Goal: Transaction & Acquisition: Obtain resource

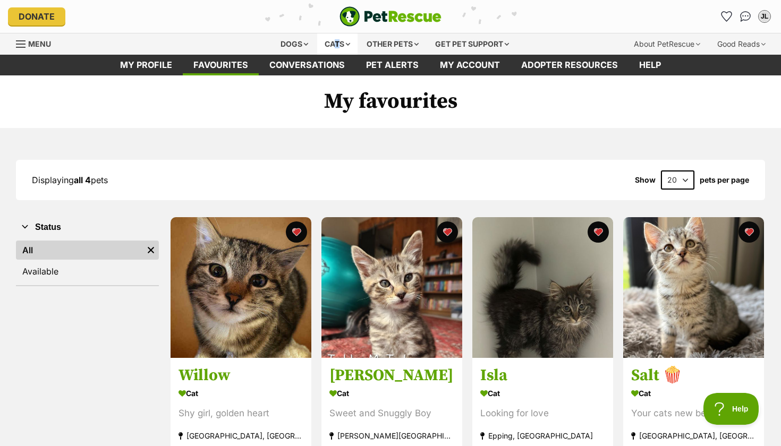
click at [330, 44] on div "Cats" at bounding box center [337, 43] width 40 height 21
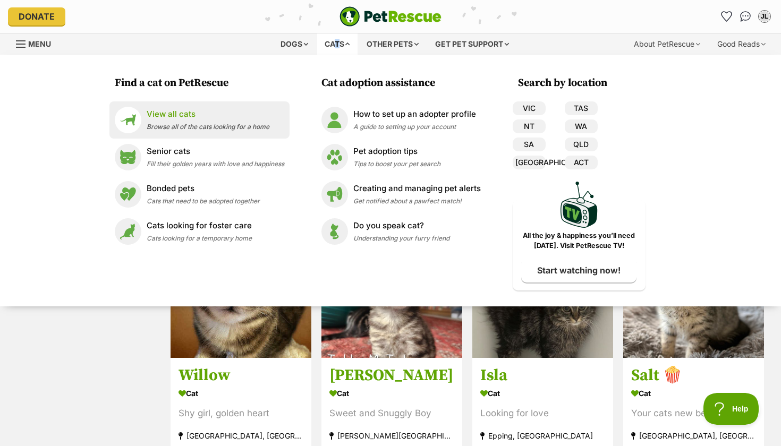
click at [182, 110] on p "View all cats" at bounding box center [208, 114] width 123 height 12
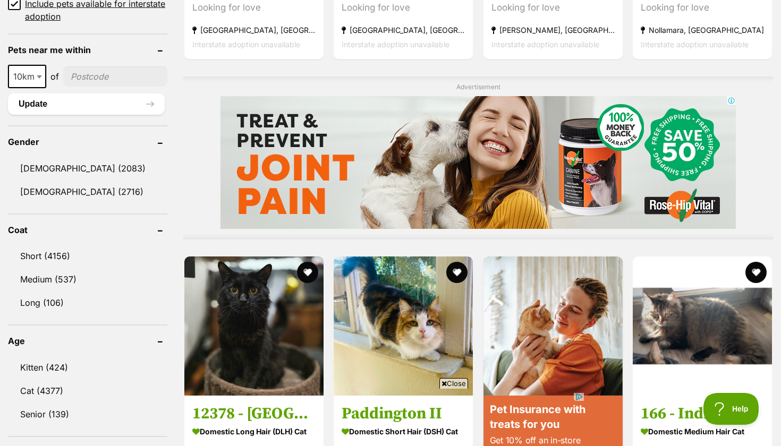
scroll to position [794, 0]
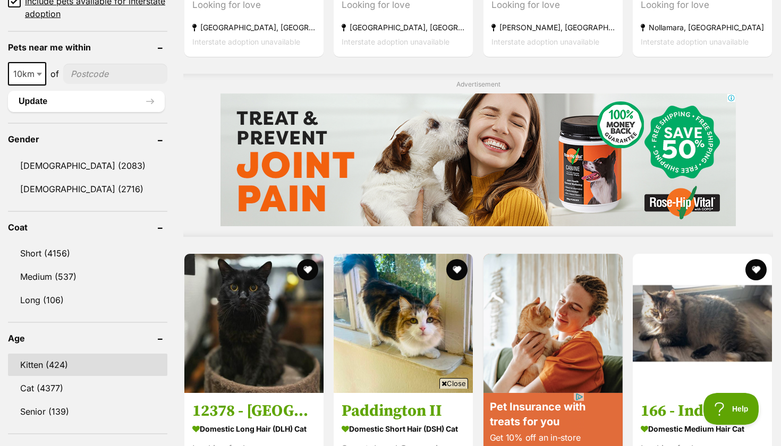
click at [57, 354] on link "Kitten (424)" at bounding box center [87, 365] width 159 height 22
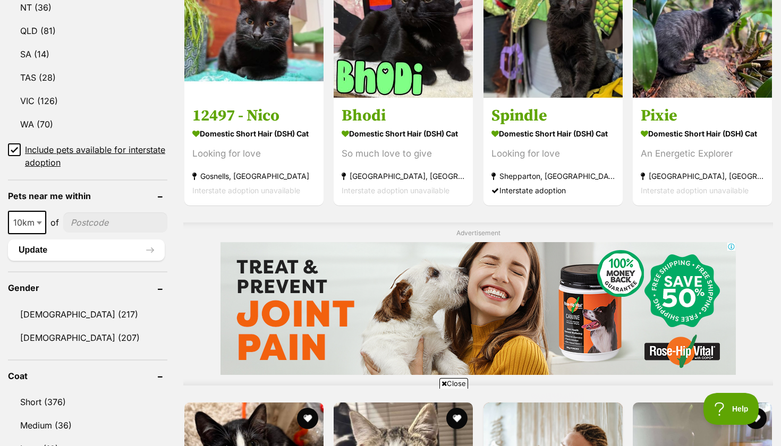
click at [87, 224] on input"] "postcode" at bounding box center [115, 222] width 104 height 20
type input"] "3064"
click at [34, 217] on span "10km" at bounding box center [27, 222] width 36 height 15
select select "25"
click at [58, 247] on button "Update" at bounding box center [86, 250] width 157 height 21
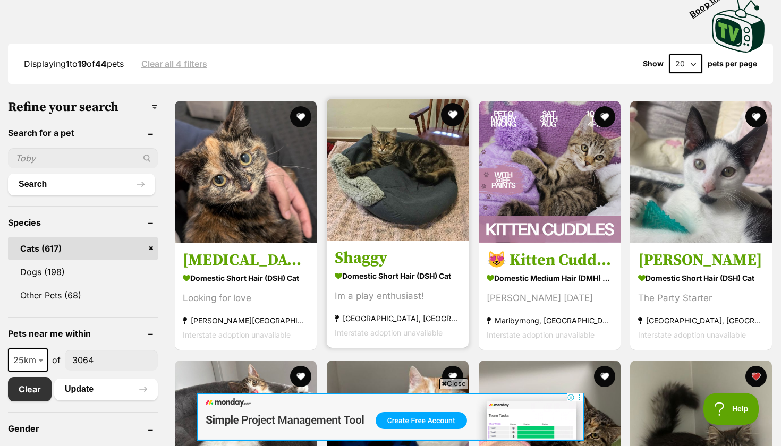
click at [441, 114] on button "favourite" at bounding box center [452, 114] width 23 height 23
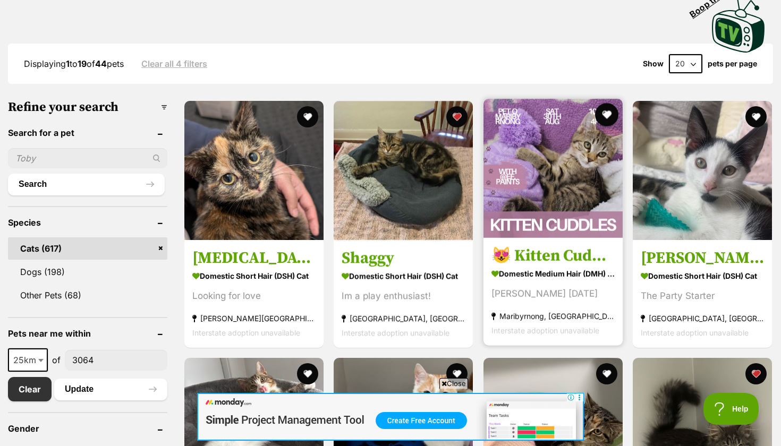
click at [604, 112] on button "favourite" at bounding box center [606, 114] width 23 height 23
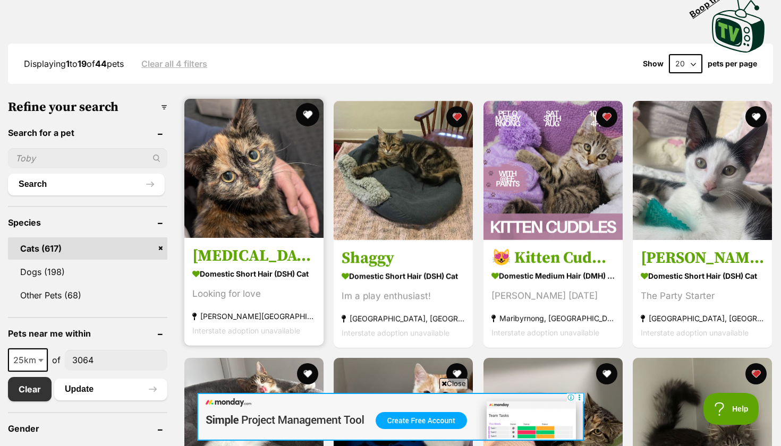
click at [310, 116] on button "favourite" at bounding box center [307, 114] width 23 height 23
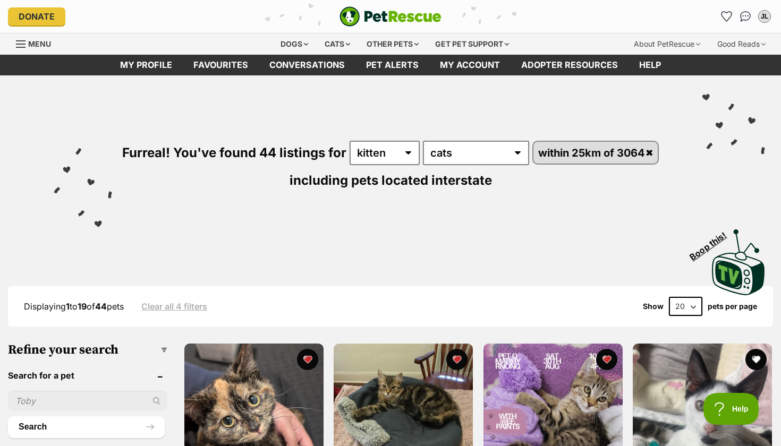
select select "60"
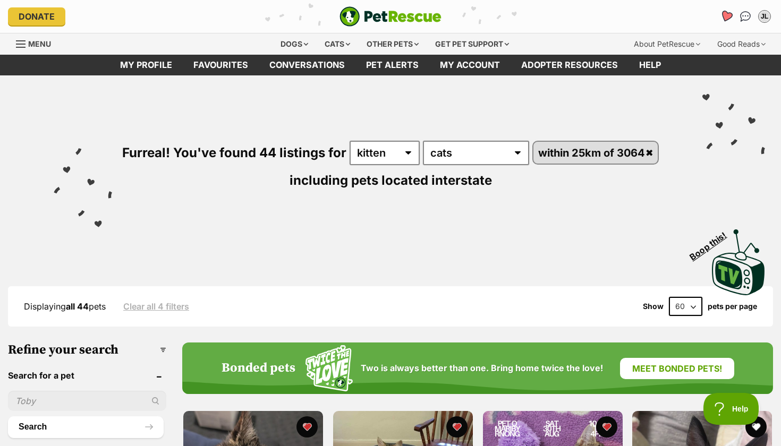
click at [725, 18] on icon "Favourites" at bounding box center [726, 16] width 13 height 12
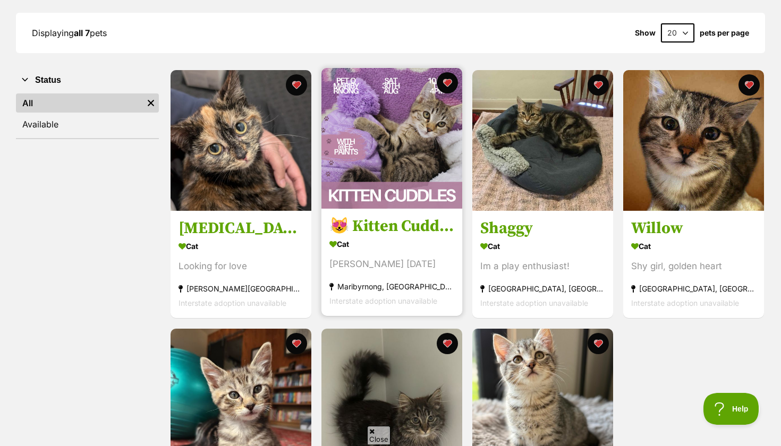
scroll to position [153, 0]
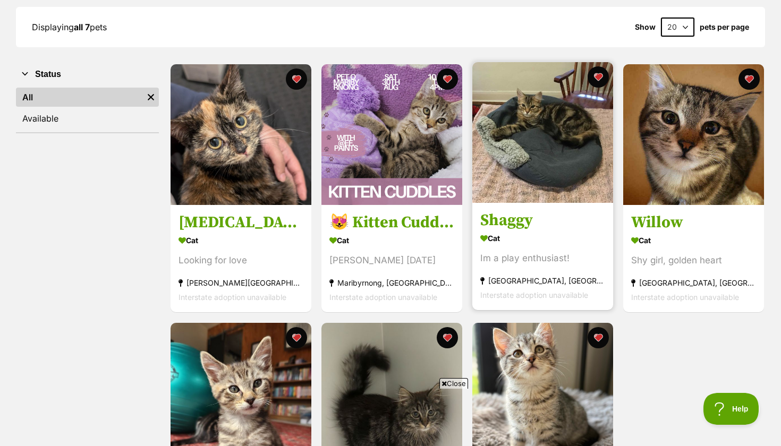
click at [531, 169] on img at bounding box center [542, 132] width 141 height 141
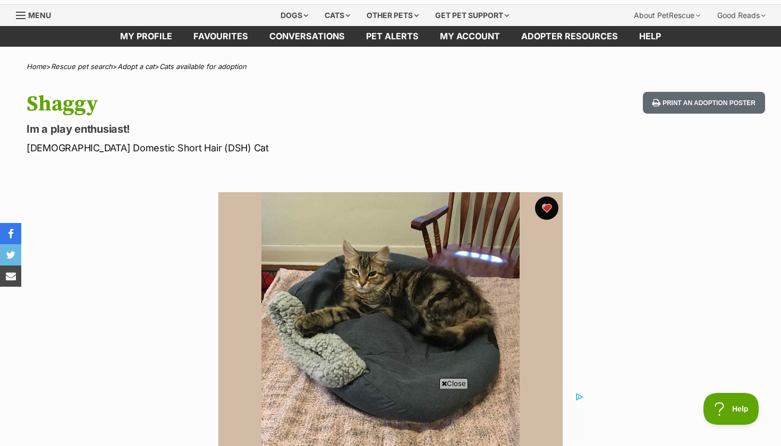
click at [543, 208] on button "favourite" at bounding box center [546, 207] width 23 height 23
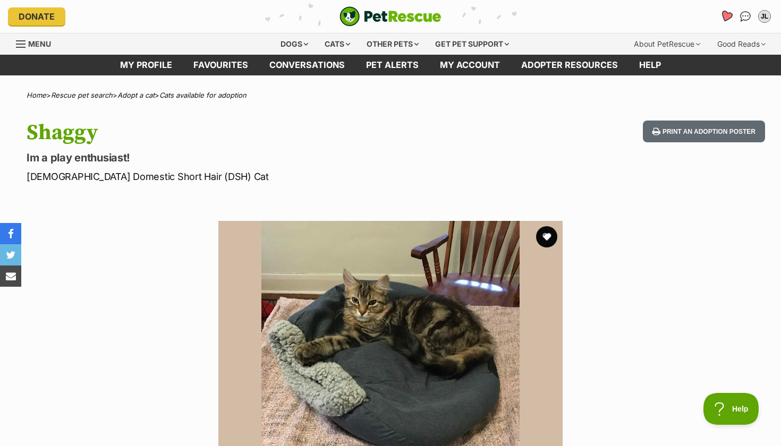
click at [726, 19] on icon "Favourites" at bounding box center [726, 16] width 13 height 12
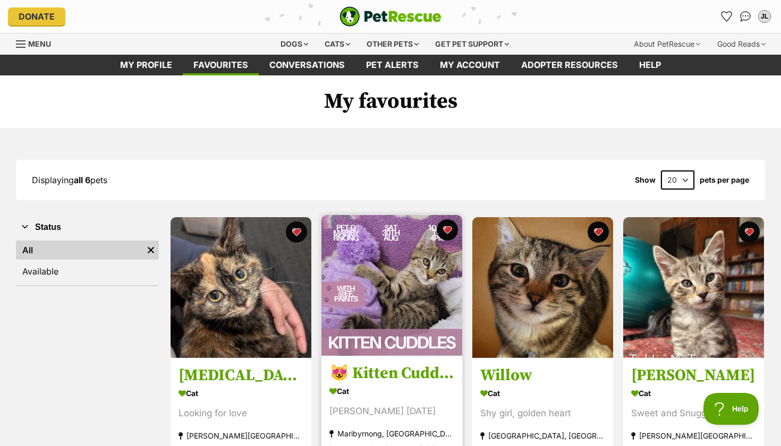
click img
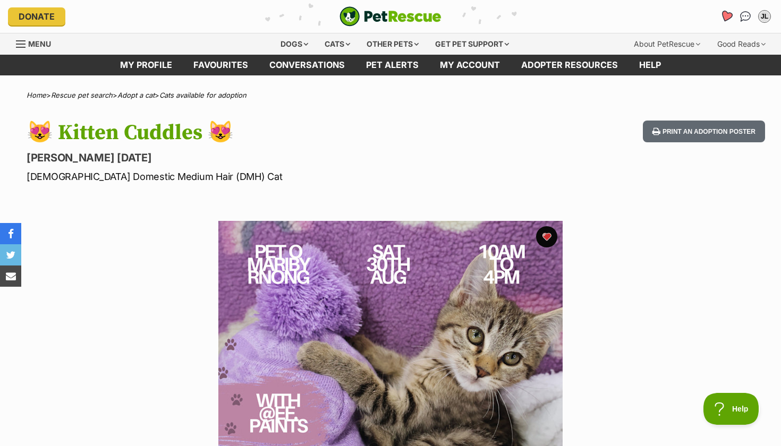
click at [723, 13] on icon "Favourites" at bounding box center [726, 16] width 13 height 12
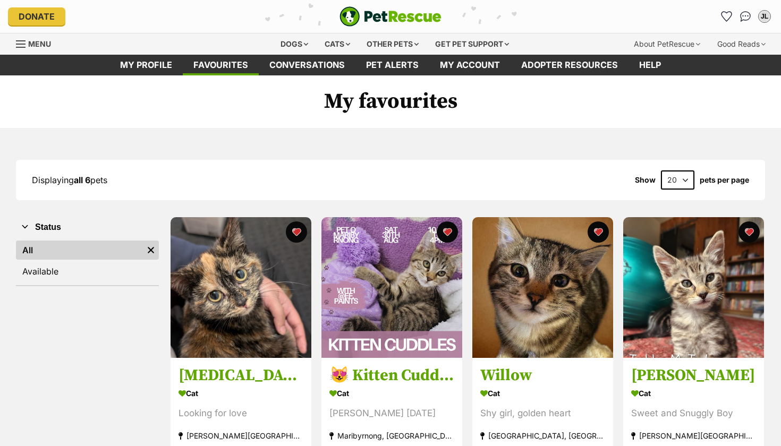
click at [268, 323] on img at bounding box center [240, 287] width 141 height 141
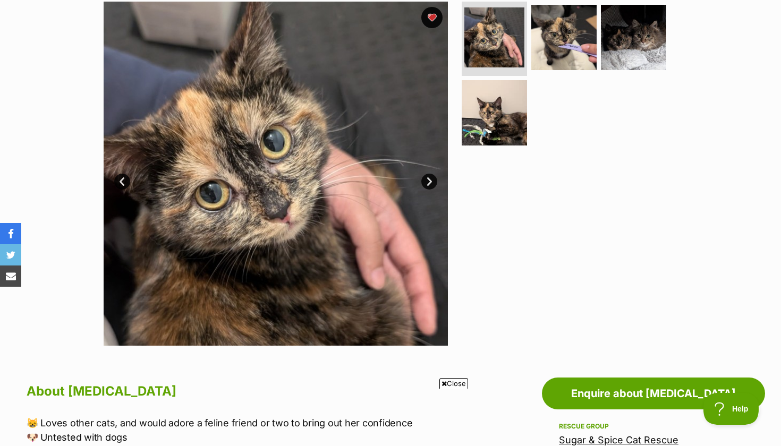
scroll to position [202, 0]
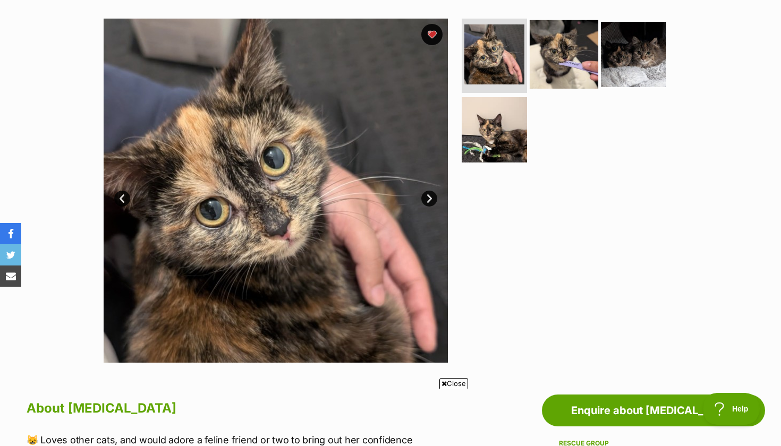
click at [556, 64] on img at bounding box center [563, 54] width 69 height 69
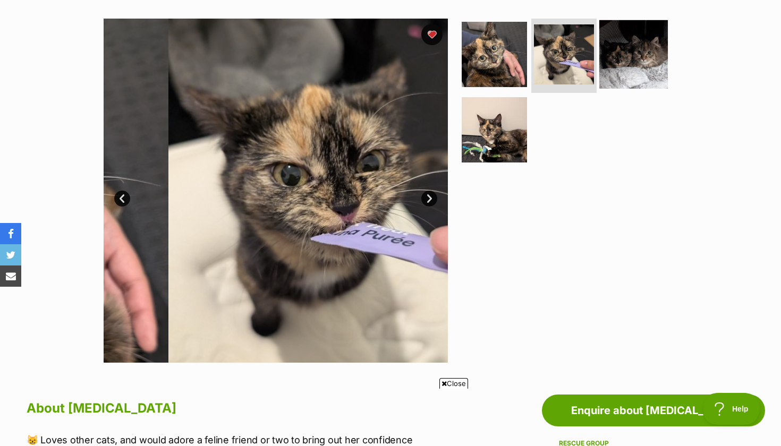
scroll to position [0, 0]
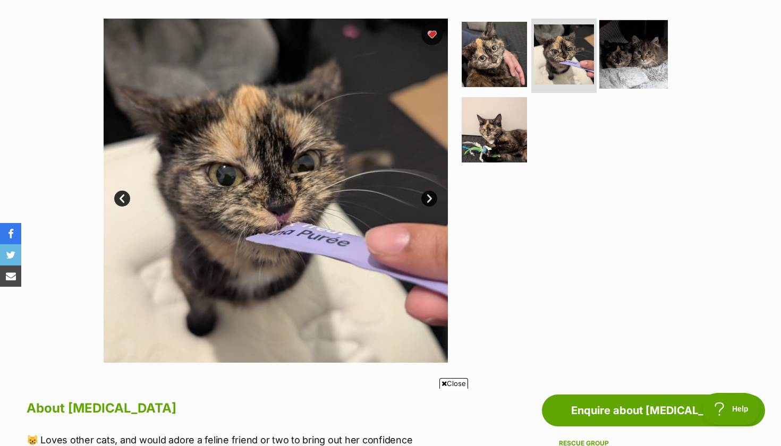
click at [623, 52] on img at bounding box center [633, 54] width 69 height 69
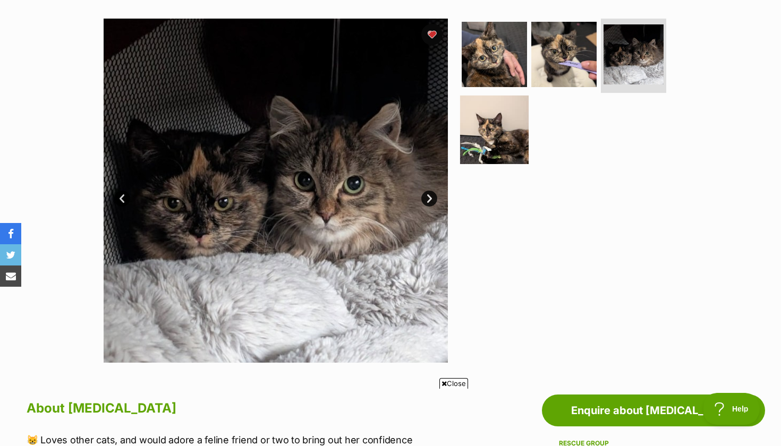
click at [499, 134] on img at bounding box center [494, 129] width 69 height 69
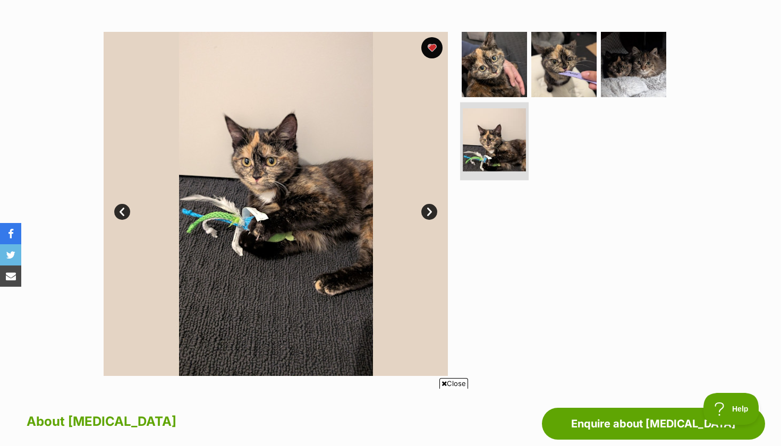
scroll to position [76, 0]
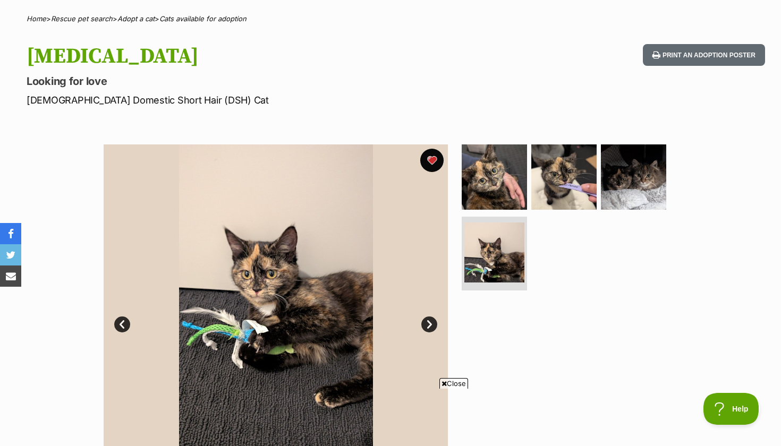
click at [432, 164] on button "favourite" at bounding box center [431, 160] width 23 height 23
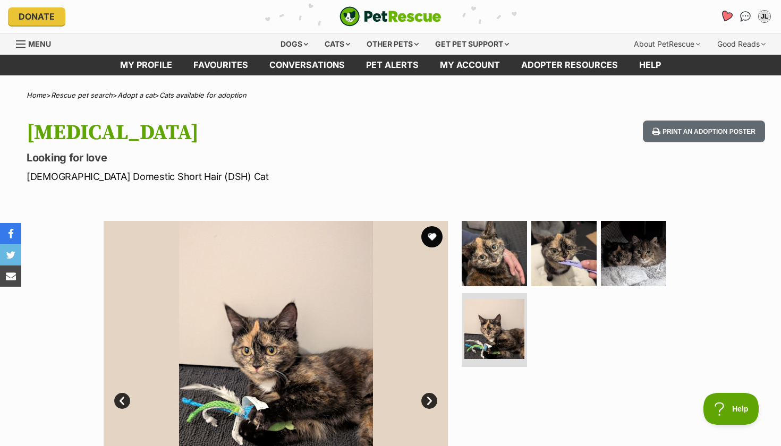
scroll to position [0, 0]
click at [728, 20] on icon "Favourites" at bounding box center [726, 16] width 13 height 12
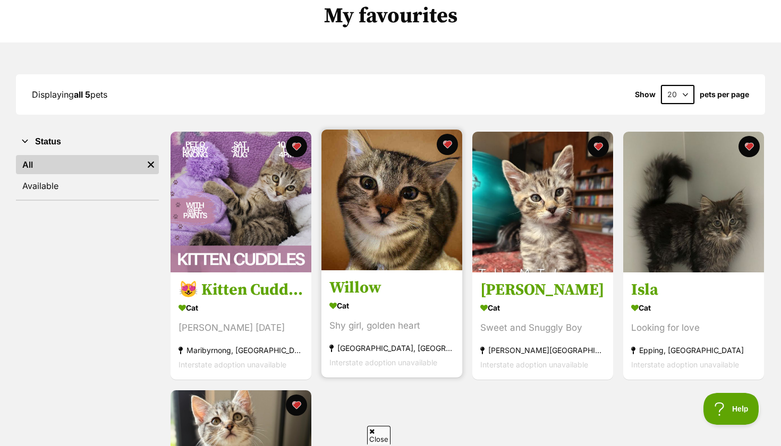
scroll to position [90, 0]
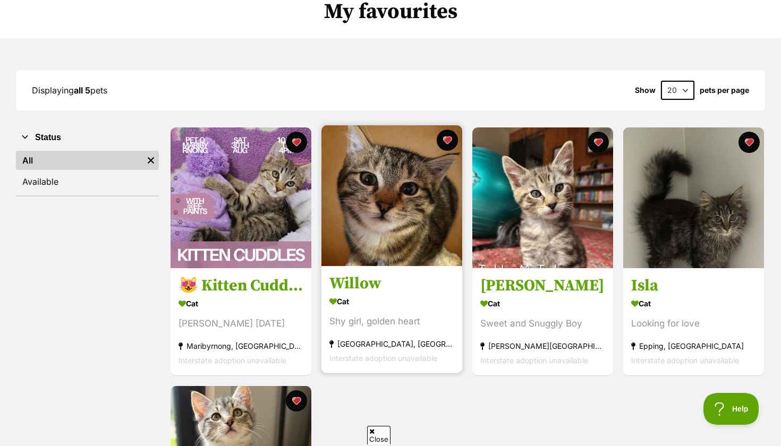
click at [410, 277] on h3 "Willow" at bounding box center [391, 284] width 125 height 20
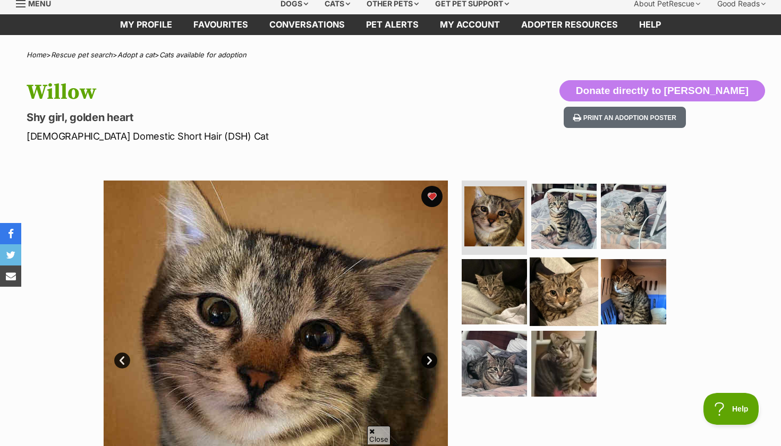
click at [568, 261] on img at bounding box center [563, 291] width 69 height 69
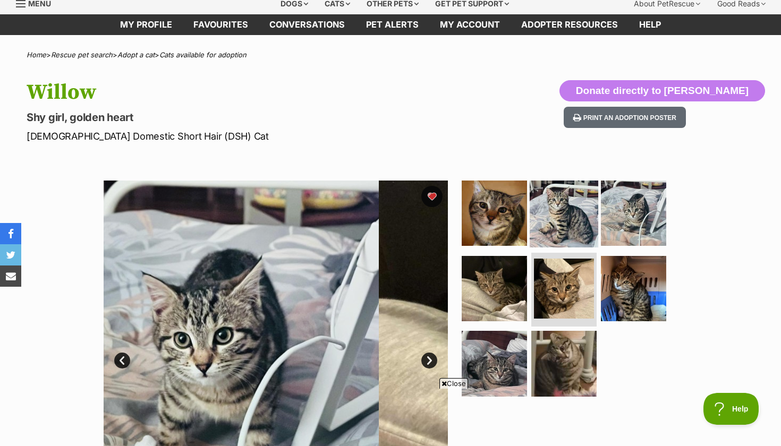
click at [568, 218] on img at bounding box center [563, 213] width 69 height 69
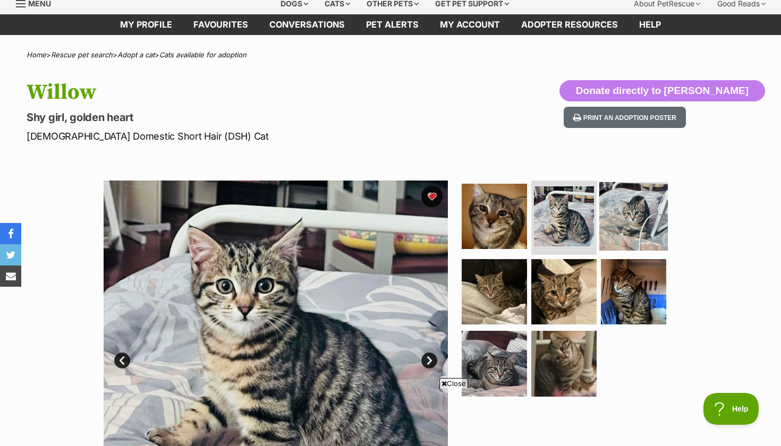
click at [622, 213] on img at bounding box center [633, 216] width 69 height 69
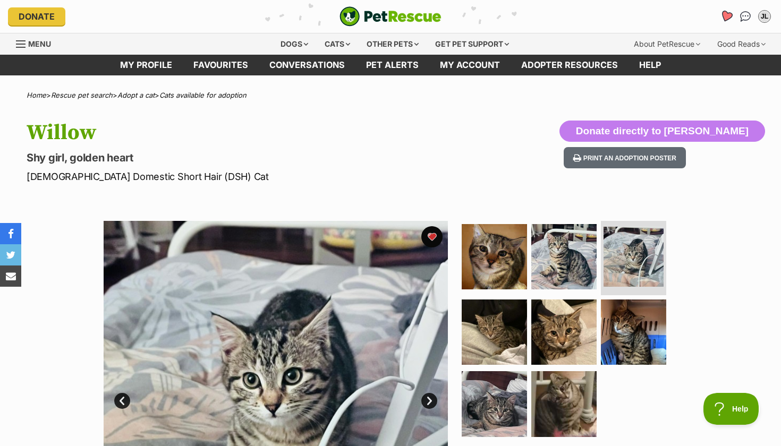
click at [722, 22] on link "Favourites" at bounding box center [726, 17] width 22 height 22
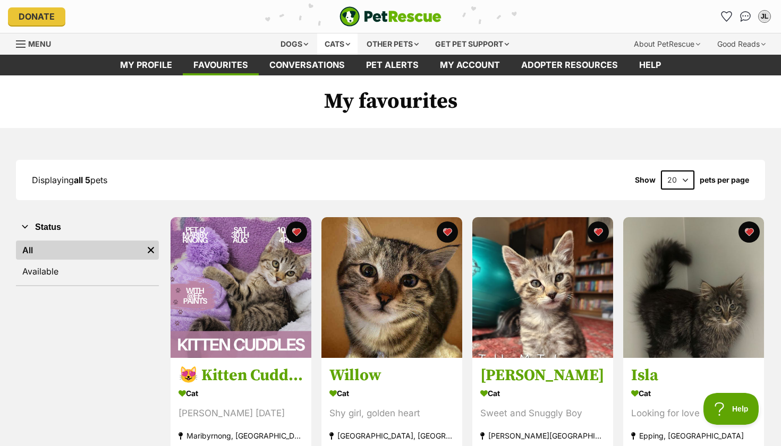
click at [319, 45] on div "Cats" at bounding box center [337, 43] width 40 height 21
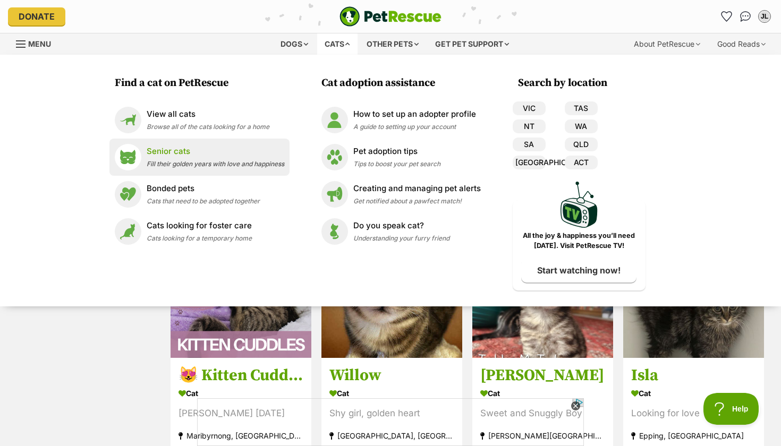
click at [173, 151] on p "Senior cats" at bounding box center [216, 152] width 138 height 12
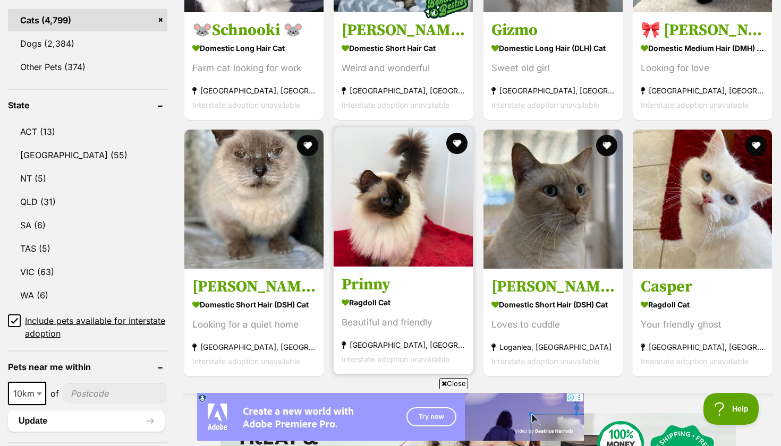
scroll to position [473, 0]
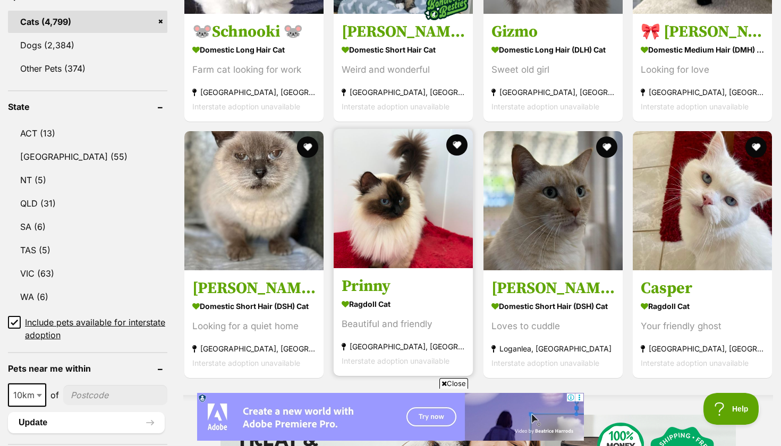
click at [381, 262] on img at bounding box center [403, 198] width 139 height 139
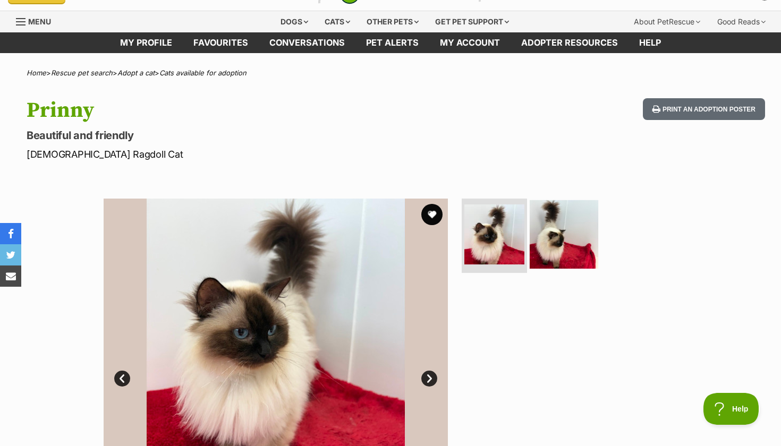
click at [552, 230] on img at bounding box center [563, 234] width 69 height 69
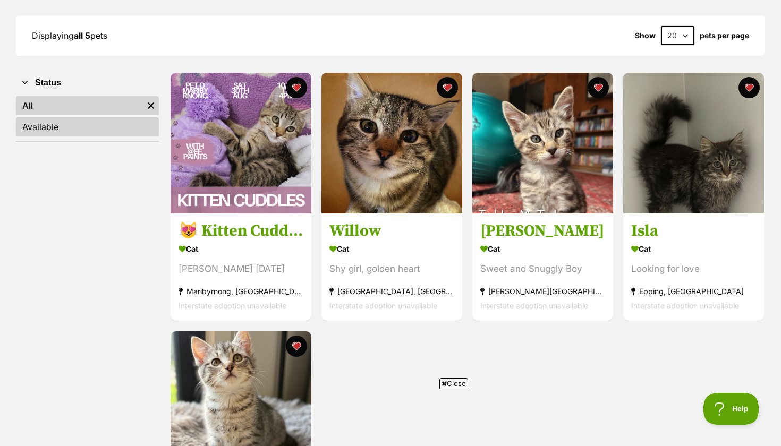
click at [80, 124] on link "Available" at bounding box center [87, 126] width 143 height 19
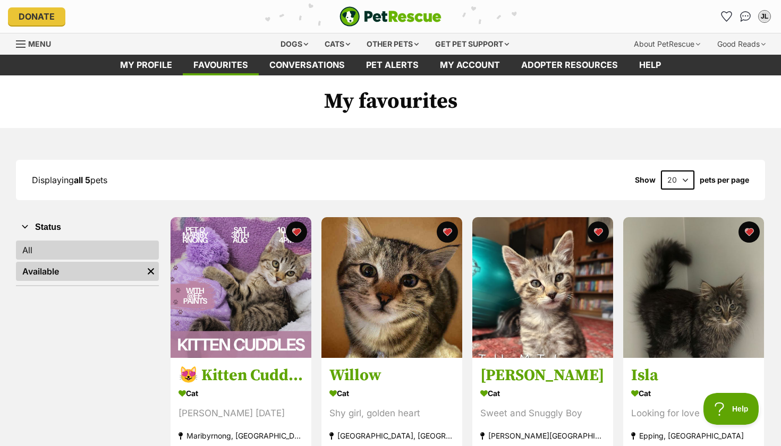
click at [78, 252] on link "All" at bounding box center [87, 250] width 143 height 19
